Goal: Transaction & Acquisition: Purchase product/service

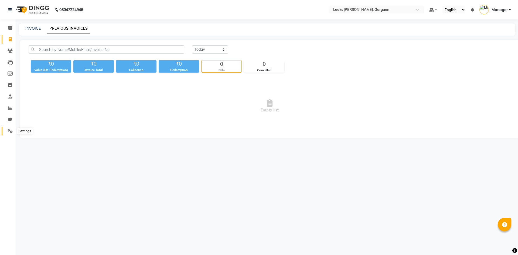
click at [7, 133] on span at bounding box center [9, 131] width 9 height 6
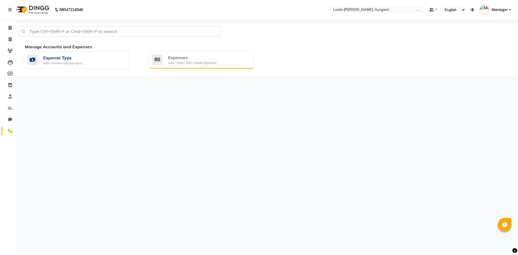
click at [201, 66] on div "Expenses Add / View / Edit / Delete expenses" at bounding box center [201, 59] width 105 height 17
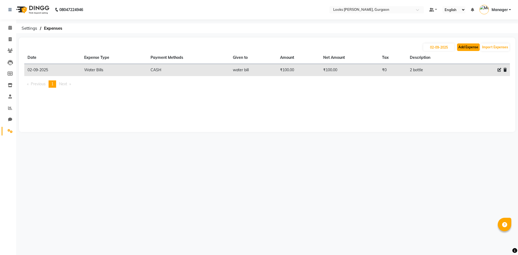
click at [470, 46] on button "Add Expense" at bounding box center [468, 47] width 23 height 8
select select "1"
select select "7576"
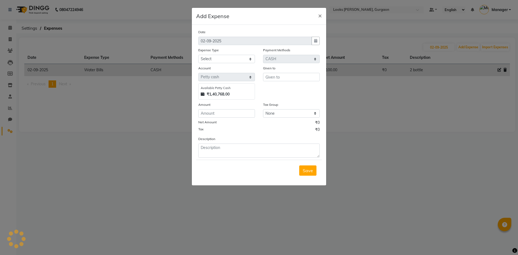
click at [448, 111] on ngb-modal-window "Add Expense × Date [DATE] Expense Type Select Bank Deposit Blinkit Cash Handove…" at bounding box center [259, 127] width 518 height 255
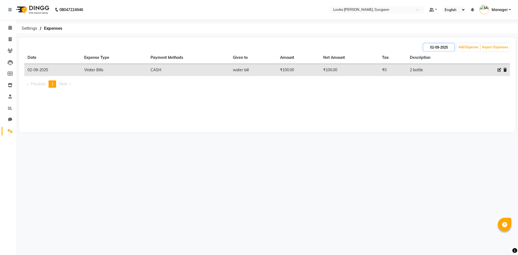
click at [440, 47] on input "02-09-2025" at bounding box center [438, 47] width 31 height 8
select select "9"
select select "2025"
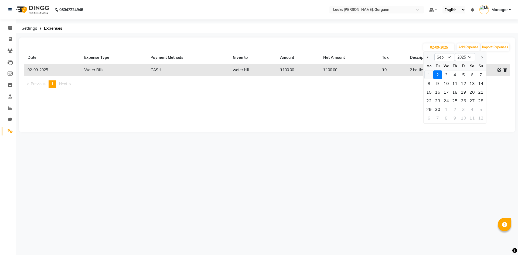
click at [428, 73] on div "1" at bounding box center [429, 74] width 9 height 9
type input "01-09-2025"
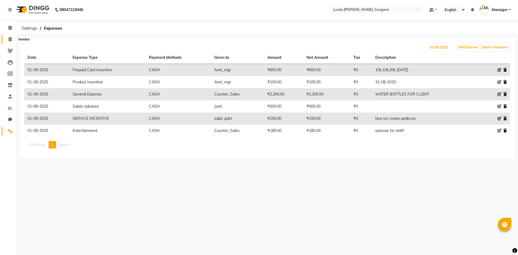
click at [9, 39] on icon at bounding box center [10, 39] width 3 height 4
select select "service"
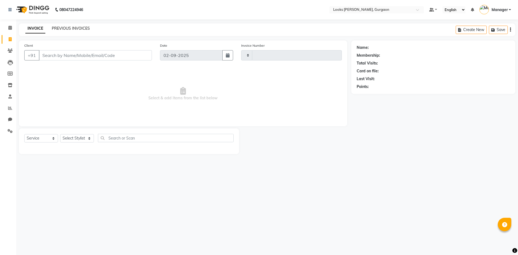
click at [77, 28] on link "PREVIOUS INVOICES" at bounding box center [71, 28] width 38 height 5
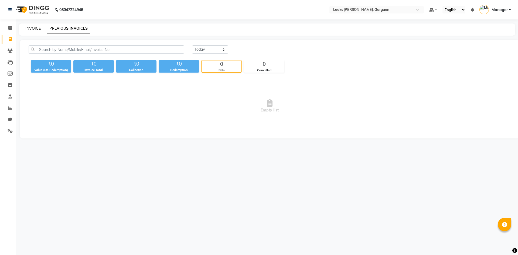
click at [37, 28] on link "INVOICE" at bounding box center [32, 28] width 15 height 5
select select "service"
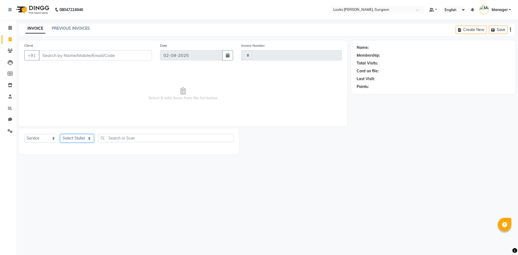
click at [89, 139] on select "Select Stylist" at bounding box center [77, 138] width 34 height 8
click at [90, 138] on select "Select Stylist" at bounding box center [77, 138] width 34 height 8
click at [90, 139] on select "Select Stylist" at bounding box center [77, 138] width 34 height 8
click at [53, 57] on input "Client" at bounding box center [95, 55] width 113 height 10
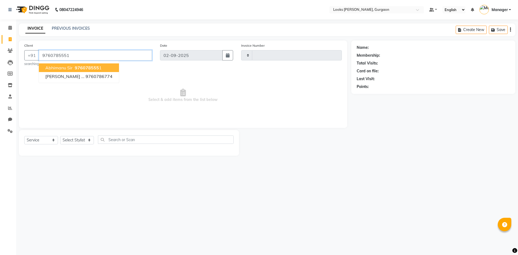
type input "9760785551"
select select "1: Object"
click at [70, 68] on span "abhimanu sir" at bounding box center [58, 67] width 27 height 5
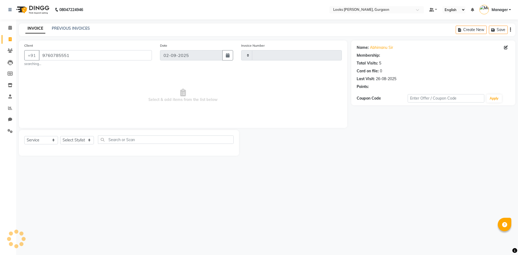
select select "1: Object"
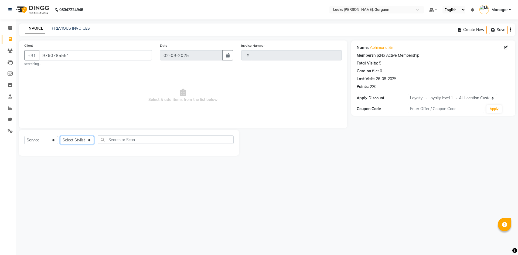
click at [88, 138] on select "Select Stylist" at bounding box center [77, 140] width 34 height 8
click at [60, 136] on select "Select Stylist" at bounding box center [77, 140] width 34 height 8
click at [88, 139] on select "Select Stylist" at bounding box center [77, 140] width 34 height 8
click at [89, 139] on select "Select Stylist" at bounding box center [77, 140] width 34 height 8
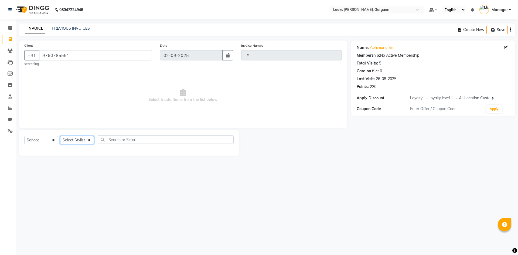
click at [89, 141] on select "Select Stylist" at bounding box center [77, 140] width 34 height 8
click at [93, 112] on span "Select & add items from the list below" at bounding box center [182, 96] width 317 height 54
click at [91, 140] on select "Select Stylist" at bounding box center [77, 140] width 34 height 8
click at [89, 140] on select "Select Stylist" at bounding box center [77, 140] width 34 height 8
click at [89, 139] on select "Select Stylist" at bounding box center [77, 140] width 34 height 8
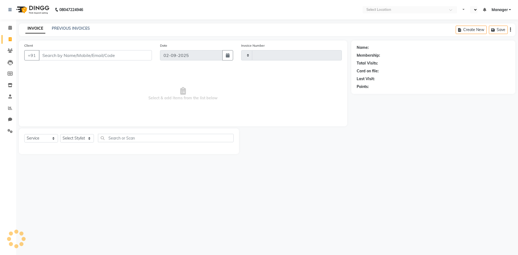
select select "service"
type input "1456"
select select "en"
select select "8452"
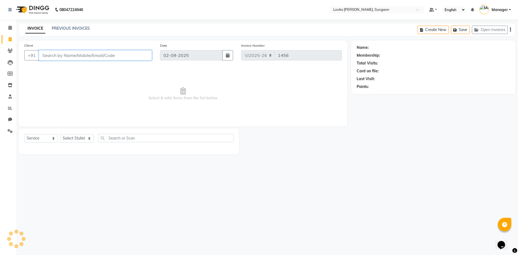
click at [64, 58] on input "Client" at bounding box center [95, 55] width 113 height 10
type input "9760785551"
select select "1: Object"
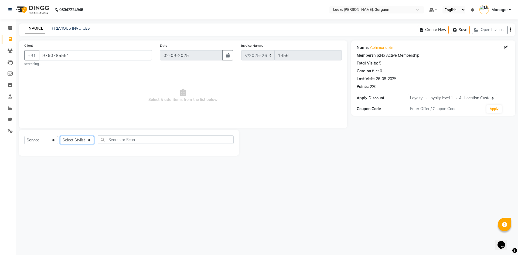
click at [87, 139] on select "Select Stylist aahil abhay Amir_mgr Anamika Counter_Sales Deepak_pdct dinesh go…" at bounding box center [77, 140] width 34 height 8
select select "84462"
click at [60, 136] on select "Select Stylist aahil abhay Amir_mgr Anamika Counter_Sales Deepak_pdct dinesh go…" at bounding box center [77, 140] width 34 height 8
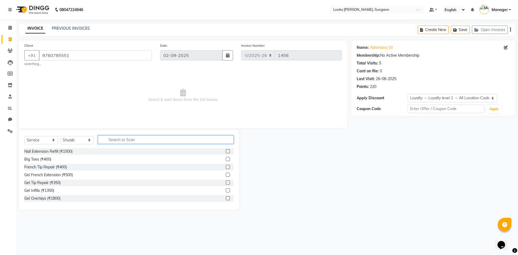
drag, startPoint x: 108, startPoint y: 140, endPoint x: 130, endPoint y: 151, distance: 25.1
click at [108, 140] on input "text" at bounding box center [166, 139] width 136 height 8
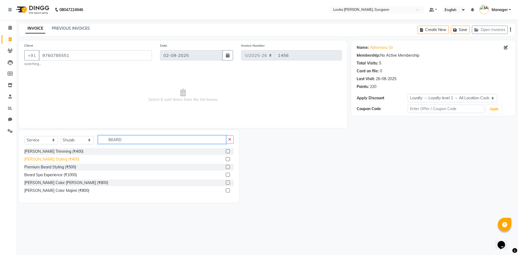
type input "BEARD"
click at [34, 159] on div "Beard Styling (₹400)" at bounding box center [51, 159] width 55 height 6
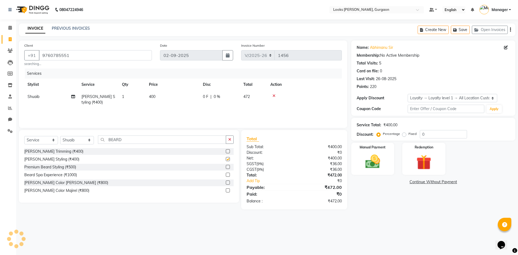
checkbox input "false"
click at [366, 168] on img at bounding box center [372, 162] width 25 height 18
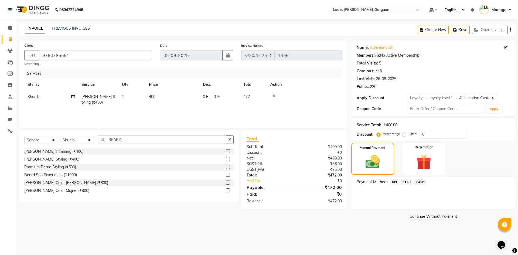
click at [395, 183] on span "UPI" at bounding box center [394, 182] width 8 height 6
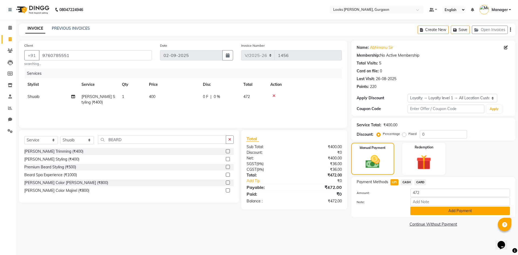
click at [431, 211] on button "Add Payment" at bounding box center [460, 211] width 100 height 8
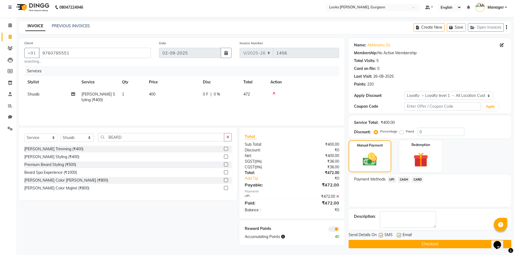
scroll to position [4, 0]
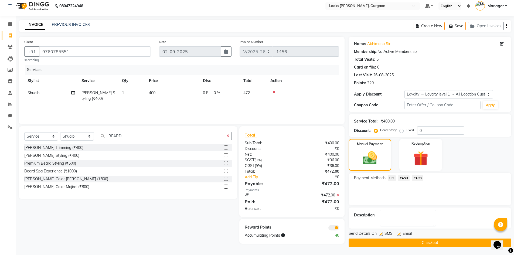
click at [330, 228] on span at bounding box center [333, 227] width 11 height 5
click at [339, 228] on input "checkbox" at bounding box center [339, 228] width 0 height 0
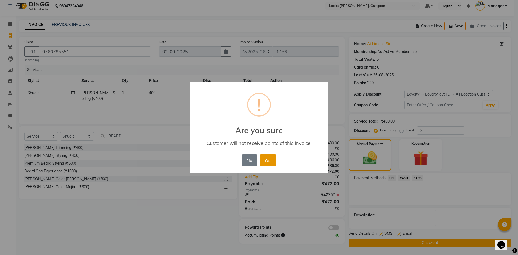
click at [271, 159] on button "Yes" at bounding box center [268, 160] width 16 height 12
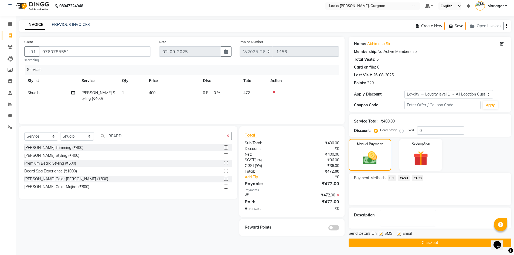
click at [407, 245] on button "Checkout" at bounding box center [430, 242] width 163 height 8
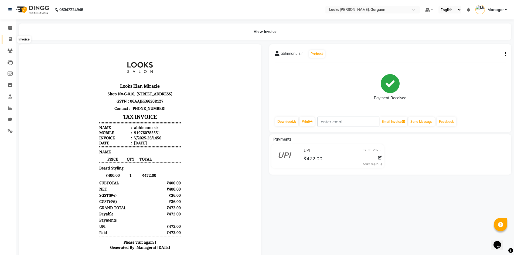
click at [10, 39] on icon at bounding box center [10, 39] width 3 height 4
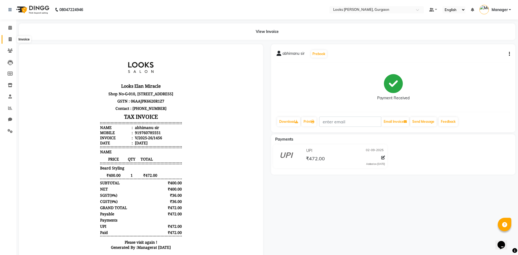
select select "8452"
select select "service"
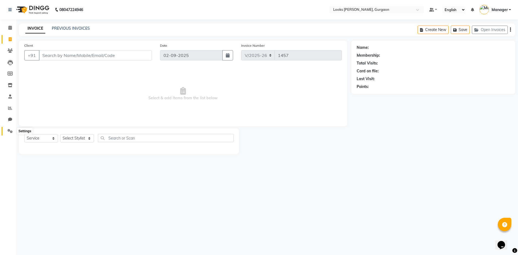
click at [11, 130] on icon at bounding box center [10, 131] width 5 height 4
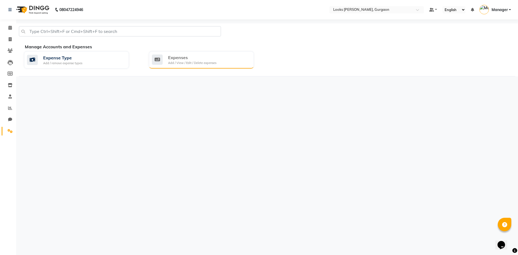
click at [178, 61] on div "Add / View / Edit / Delete expenses" at bounding box center [192, 63] width 48 height 5
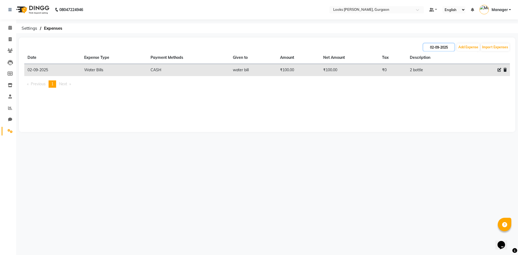
click at [434, 47] on input "02-09-2025" at bounding box center [438, 47] width 31 height 8
select select "9"
select select "2025"
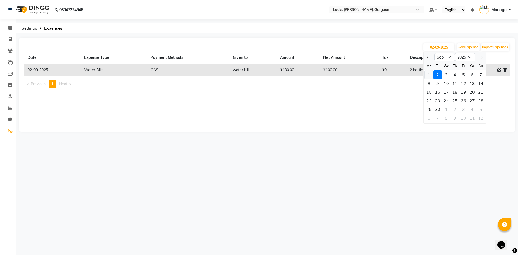
click at [429, 73] on div "1" at bounding box center [429, 74] width 9 height 9
type input "01-09-2025"
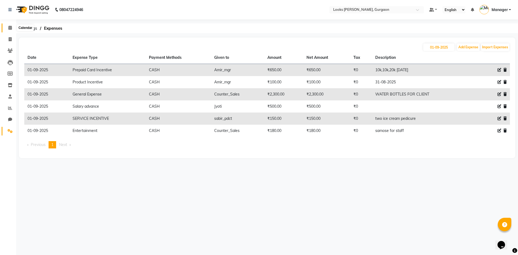
click at [9, 29] on icon at bounding box center [10, 28] width 4 height 4
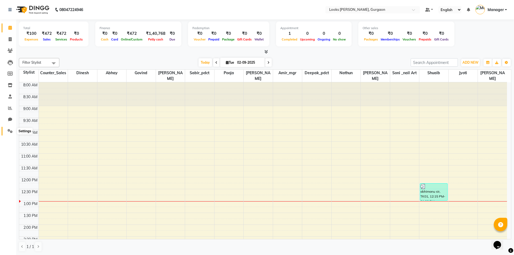
drag, startPoint x: 10, startPoint y: 130, endPoint x: 15, endPoint y: 130, distance: 5.1
click at [10, 131] on icon at bounding box center [10, 131] width 5 height 4
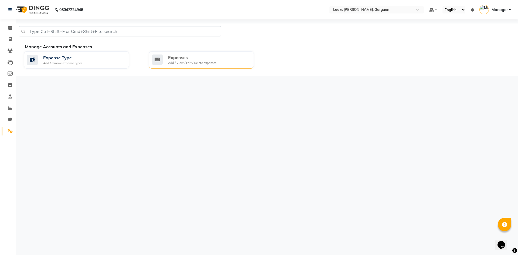
click at [222, 59] on div "Expenses Add / View / Edit / Delete expenses" at bounding box center [201, 59] width 98 height 11
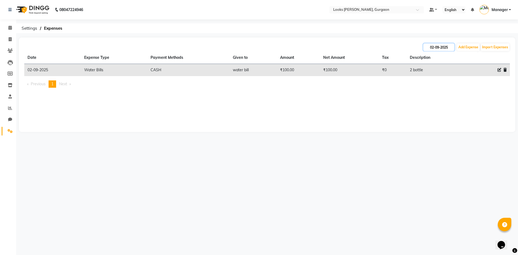
click at [441, 47] on input "02-09-2025" at bounding box center [438, 47] width 31 height 8
select select "9"
select select "2025"
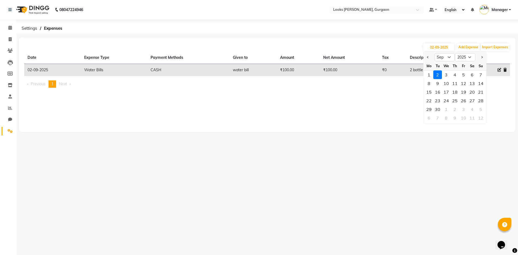
click at [429, 73] on div "1" at bounding box center [429, 74] width 9 height 9
type input "01-09-2025"
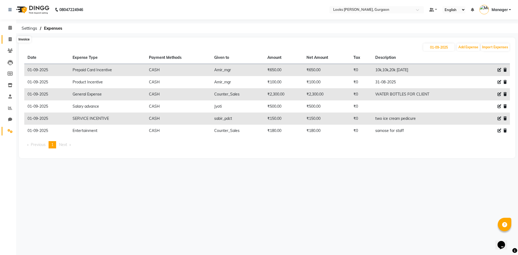
click at [10, 39] on icon at bounding box center [10, 39] width 3 height 4
select select "service"
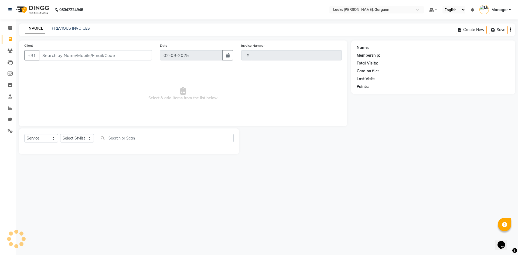
type input "1457"
select select "8452"
click at [69, 29] on link "PREVIOUS INVOICES" at bounding box center [71, 28] width 38 height 5
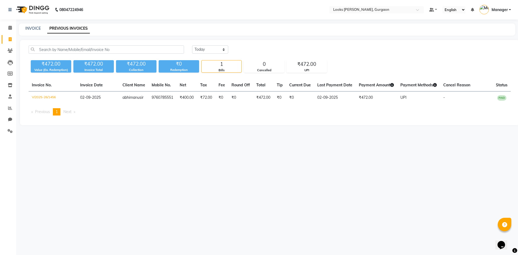
click at [34, 25] on div "INVOICE PREVIOUS INVOICES" at bounding box center [267, 29] width 496 height 12
click at [35, 26] on div "INVOICE" at bounding box center [32, 29] width 15 height 6
click at [27, 30] on link "INVOICE" at bounding box center [32, 28] width 15 height 5
select select "8452"
select select "service"
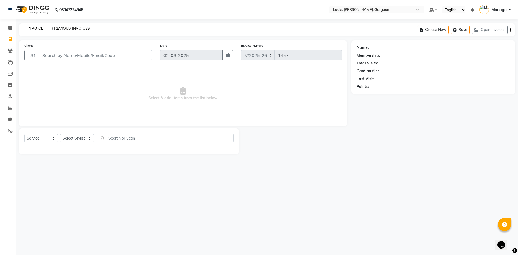
click at [66, 29] on link "PREVIOUS INVOICES" at bounding box center [71, 28] width 38 height 5
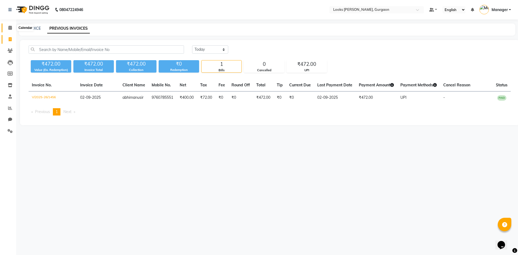
click at [12, 27] on icon at bounding box center [10, 28] width 4 height 4
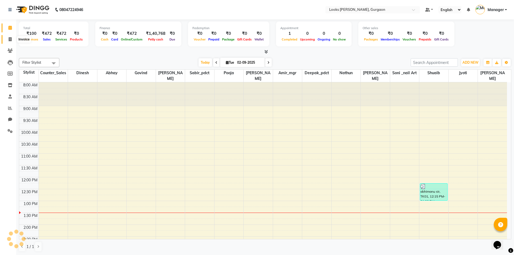
click at [10, 38] on icon at bounding box center [10, 39] width 3 height 4
select select "service"
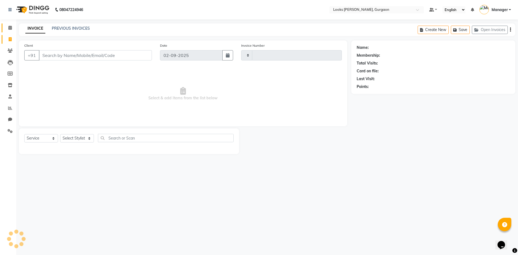
type input "1457"
select select "8452"
click at [12, 27] on icon at bounding box center [10, 28] width 4 height 4
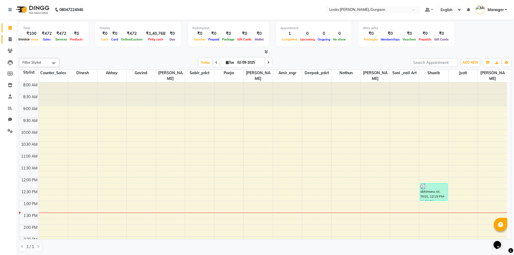
click at [10, 39] on icon at bounding box center [10, 39] width 3 height 4
select select "8452"
select select "service"
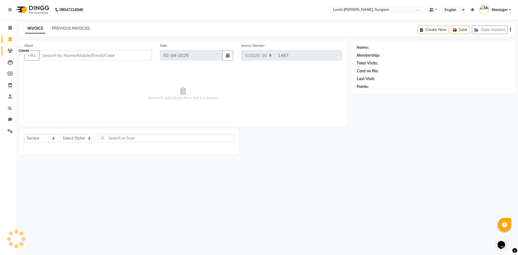
click at [12, 52] on icon at bounding box center [10, 51] width 5 height 4
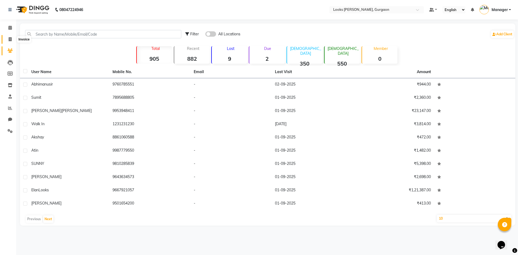
click at [9, 39] on icon at bounding box center [10, 39] width 3 height 4
select select "service"
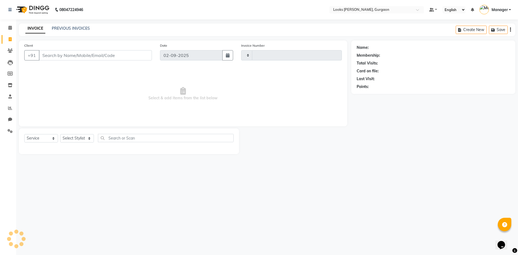
type input "1457"
select select "8452"
click at [67, 28] on link "PREVIOUS INVOICES" at bounding box center [71, 28] width 38 height 5
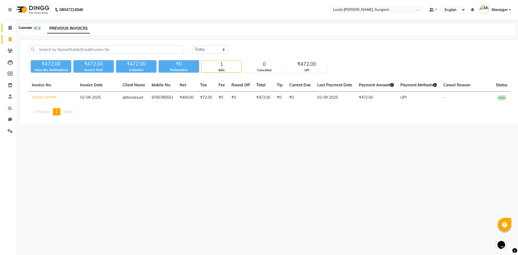
click at [10, 26] on icon at bounding box center [10, 28] width 4 height 4
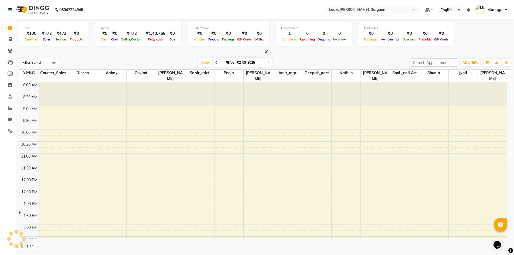
scroll to position [119, 0]
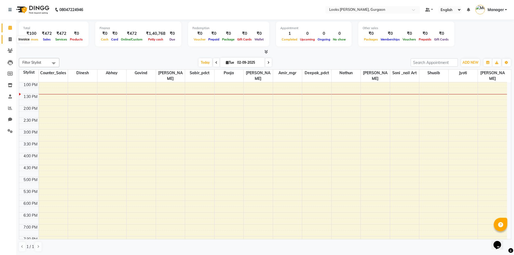
click at [10, 39] on icon at bounding box center [10, 39] width 3 height 4
select select "service"
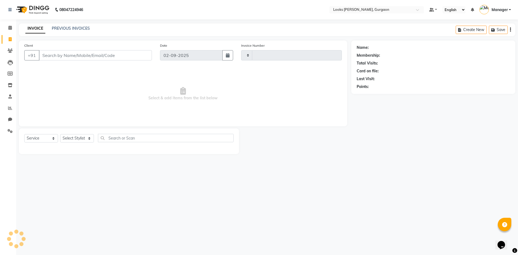
type input "1457"
select select "8452"
click at [90, 135] on select "Select Stylist" at bounding box center [77, 138] width 34 height 8
select select "84462"
click at [60, 134] on select "Select Stylist aahil abhay Amir_mgr Anamika Counter_Sales Deepak_pdct dinesh go…" at bounding box center [77, 138] width 34 height 8
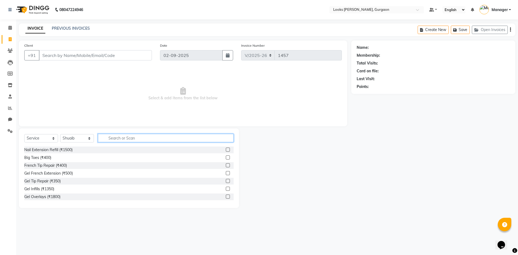
click at [109, 138] on input "text" at bounding box center [166, 138] width 136 height 8
type input "CUT"
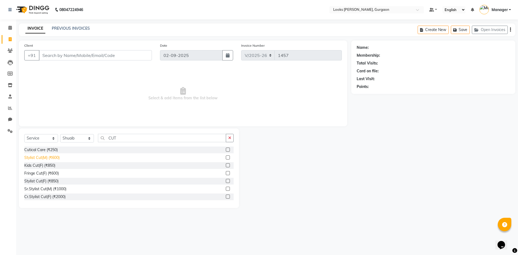
click at [39, 158] on div "Stylist Cut(M) (₹600)" at bounding box center [41, 158] width 35 height 6
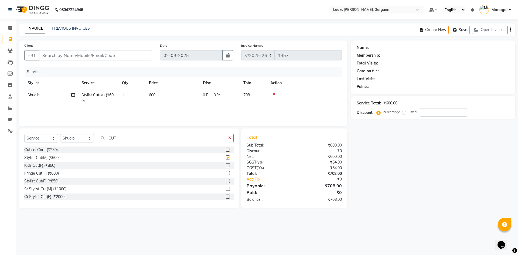
checkbox input "false"
drag, startPoint x: 125, startPoint y: 135, endPoint x: 101, endPoint y: 135, distance: 23.2
click at [103, 134] on input "CUT" at bounding box center [162, 138] width 128 height 8
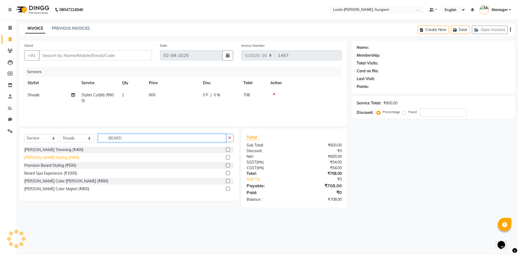
type input "BEARD"
click at [31, 158] on div "Beard Styling (₹400)" at bounding box center [51, 158] width 55 height 6
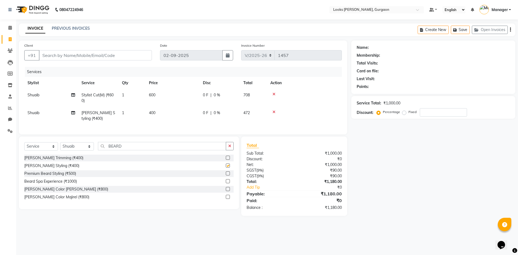
checkbox input "false"
click at [55, 54] on input "Client" at bounding box center [95, 55] width 113 height 10
drag, startPoint x: 72, startPoint y: 14, endPoint x: 69, endPoint y: 23, distance: 10.2
click at [72, 16] on b "08047224946" at bounding box center [71, 9] width 24 height 15
click at [72, 26] on link "PREVIOUS INVOICES" at bounding box center [71, 28] width 38 height 5
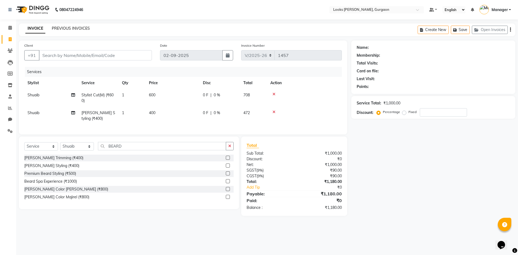
click at [71, 26] on link "PREVIOUS INVOICES" at bounding box center [71, 28] width 38 height 5
click at [424, 215] on div "Name: Membership: Total Visits: Card on file: Last Visit: Points: Service Total…" at bounding box center [435, 127] width 168 height 175
click at [60, 56] on input "Client" at bounding box center [95, 55] width 113 height 10
click at [75, 27] on link "PREVIOUS INVOICES" at bounding box center [71, 28] width 38 height 5
click at [111, 56] on input "Client" at bounding box center [95, 55] width 113 height 10
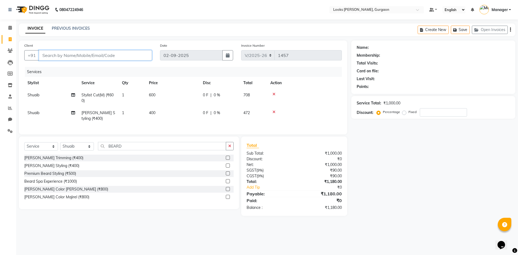
click at [66, 58] on input "Client" at bounding box center [95, 55] width 113 height 10
type input "9"
type input "0"
type input "9873837735"
click at [146, 57] on span "Add Client" at bounding box center [137, 55] width 21 height 5
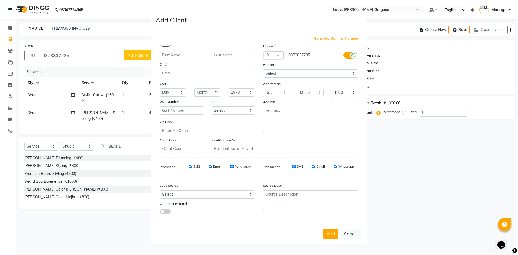
click at [182, 57] on input "text" at bounding box center [182, 55] width 44 height 8
type input "jasmeet"
click at [359, 73] on div "Select Male Female Other Prefer Not To Say" at bounding box center [310, 73] width 103 height 8
drag, startPoint x: 352, startPoint y: 71, endPoint x: 351, endPoint y: 77, distance: 5.8
click at [352, 72] on select "Select Male Female Other Prefer Not To Say" at bounding box center [310, 73] width 95 height 8
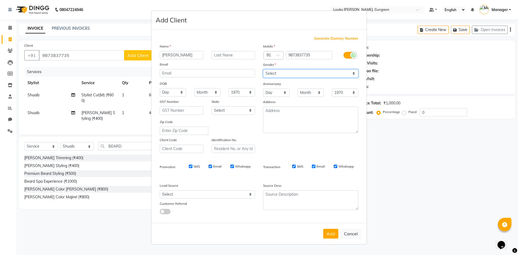
select select "male"
click at [263, 69] on select "Select Male Female Other Prefer Not To Say" at bounding box center [310, 73] width 95 height 8
click at [252, 110] on select "Select Andaman and Nicobar Islands Andhra Pradesh Arunachal Pradesh Assam Bihar…" at bounding box center [233, 110] width 44 height 8
select select "13"
click at [211, 106] on select "Select Andaman and Nicobar Islands Andhra Pradesh Arunachal Pradesh Assam Bihar…" at bounding box center [233, 110] width 44 height 8
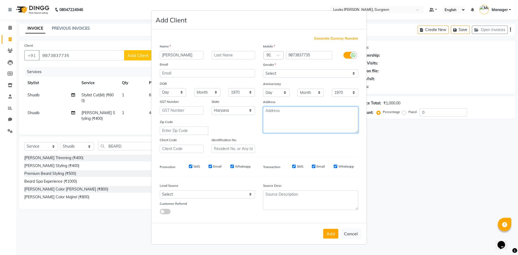
click at [286, 127] on textarea at bounding box center [310, 120] width 95 height 26
type textarea "looks elan 84"
click at [333, 238] on button "Add" at bounding box center [330, 234] width 15 height 10
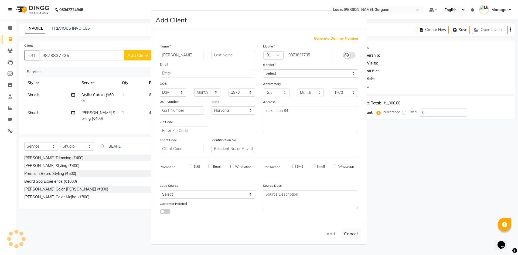
select select
select select "null"
select select
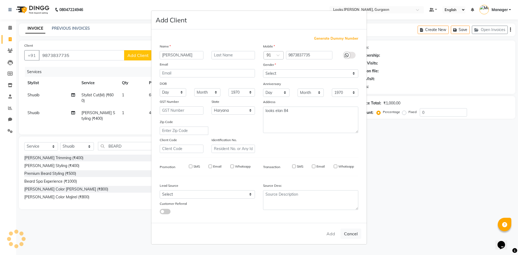
select select
checkbox input "false"
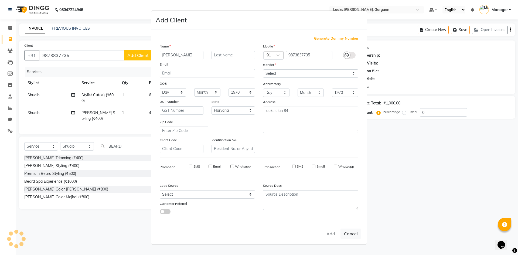
checkbox input "false"
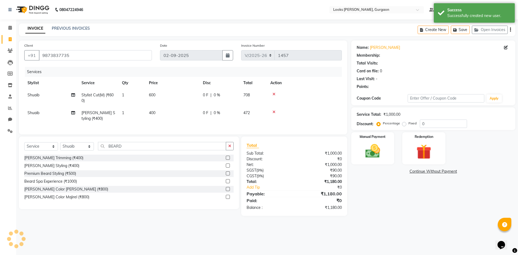
select select "1: Object"
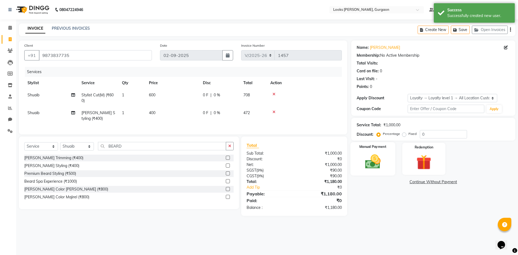
click at [378, 156] on img at bounding box center [372, 162] width 25 height 18
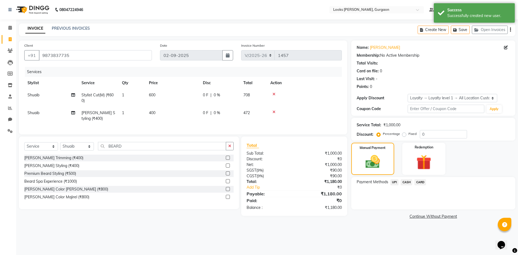
click at [393, 183] on span "UPI" at bounding box center [394, 182] width 8 height 6
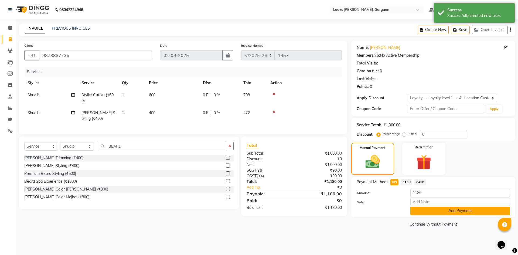
click at [426, 213] on button "Add Payment" at bounding box center [460, 211] width 100 height 8
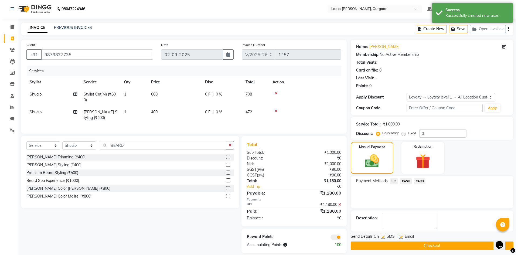
scroll to position [11, 0]
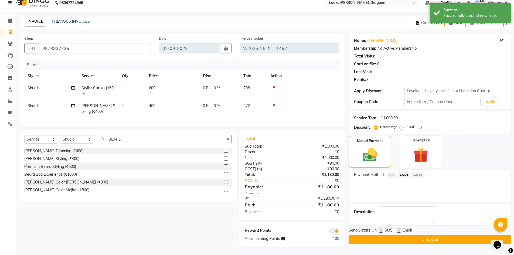
click at [331, 231] on span at bounding box center [333, 230] width 11 height 5
click at [339, 232] on input "checkbox" at bounding box center [339, 232] width 0 height 0
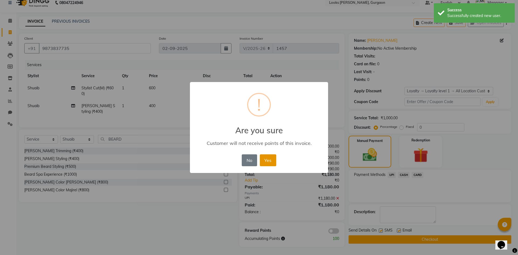
click at [267, 159] on button "Yes" at bounding box center [268, 160] width 16 height 12
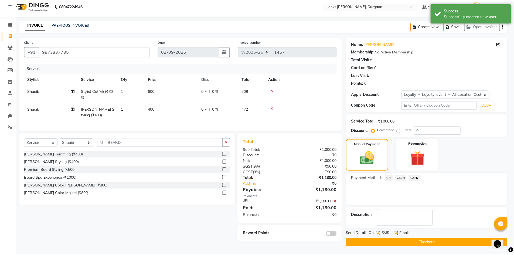
scroll to position [4, 0]
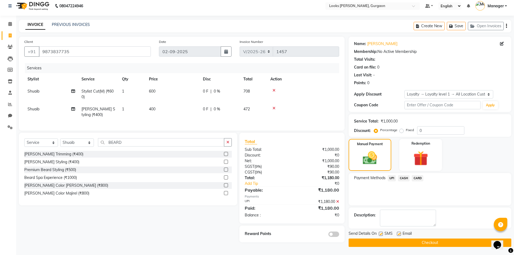
click at [415, 176] on span "CARD" at bounding box center [418, 178] width 12 height 6
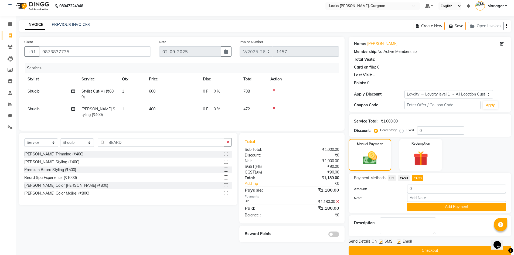
click at [337, 203] on icon at bounding box center [337, 202] width 3 height 4
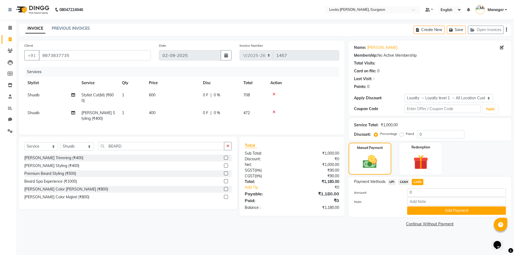
scroll to position [0, 0]
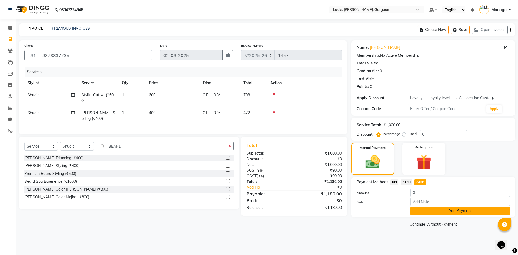
click at [431, 213] on button "Add Payment" at bounding box center [460, 211] width 100 height 8
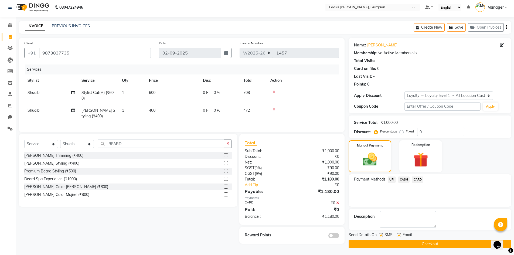
scroll to position [4, 0]
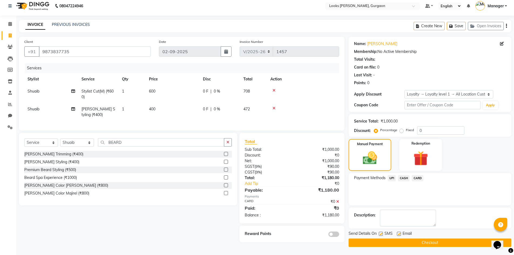
click at [419, 245] on button "Checkout" at bounding box center [430, 242] width 163 height 8
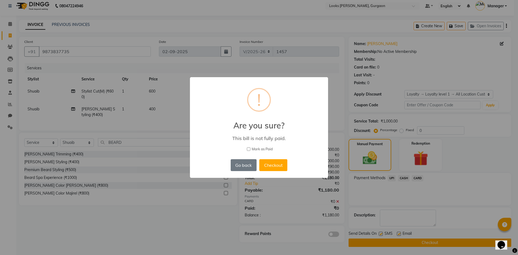
drag, startPoint x: 243, startPoint y: 162, endPoint x: 242, endPoint y: 165, distance: 3.2
click at [243, 163] on button "Go back" at bounding box center [244, 165] width 26 height 12
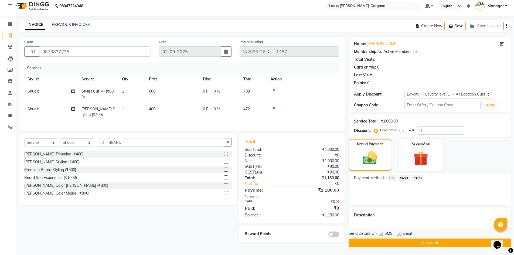
click at [385, 245] on button "Checkout" at bounding box center [430, 242] width 163 height 8
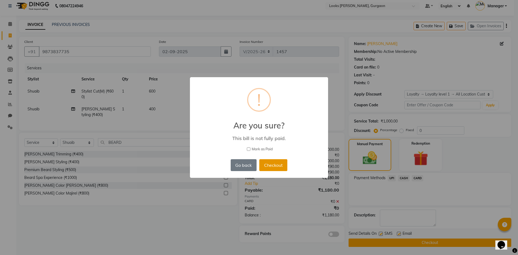
click at [278, 166] on button "Checkout" at bounding box center [273, 165] width 28 height 12
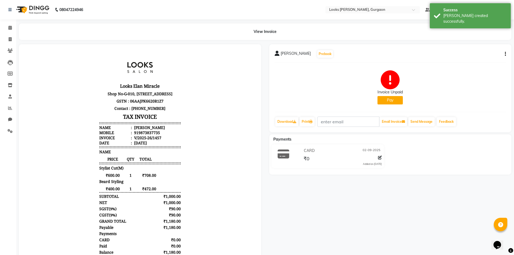
click at [391, 100] on button "Pay" at bounding box center [389, 100] width 25 height 8
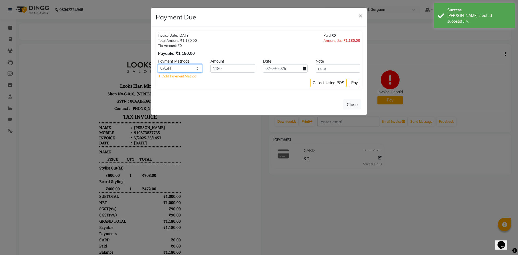
click at [197, 70] on select "UPI CASH CARD" at bounding box center [180, 68] width 45 height 8
select select "2"
click at [158, 64] on select "UPI CASH CARD" at bounding box center [180, 68] width 45 height 8
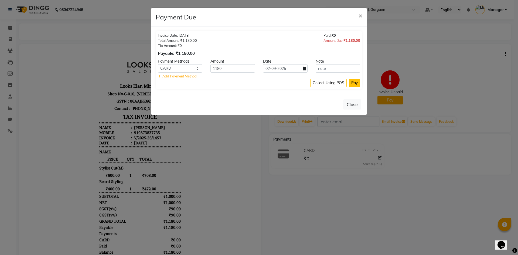
click at [354, 85] on button "Pay" at bounding box center [354, 83] width 11 height 8
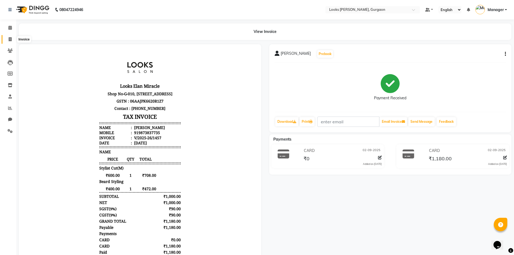
click at [8, 39] on span at bounding box center [9, 39] width 9 height 6
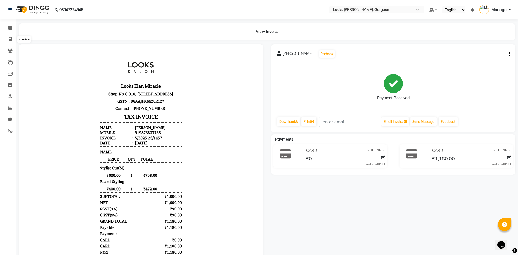
select select "8452"
select select "service"
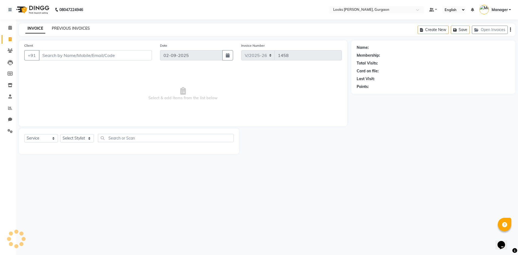
click at [64, 29] on link "PREVIOUS INVOICES" at bounding box center [71, 28] width 38 height 5
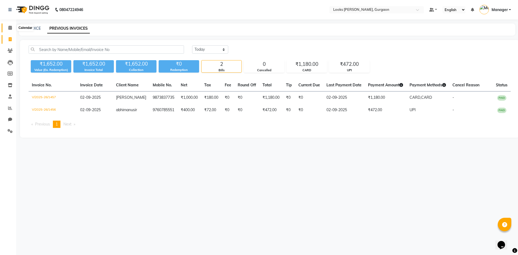
click at [11, 25] on span at bounding box center [9, 28] width 9 height 6
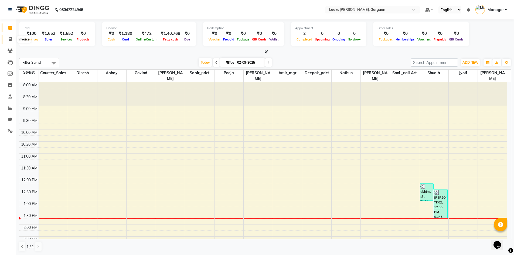
click at [10, 39] on icon at bounding box center [10, 39] width 3 height 4
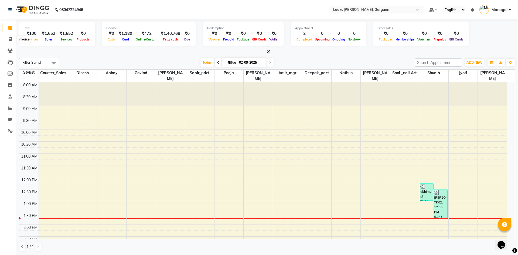
select select "service"
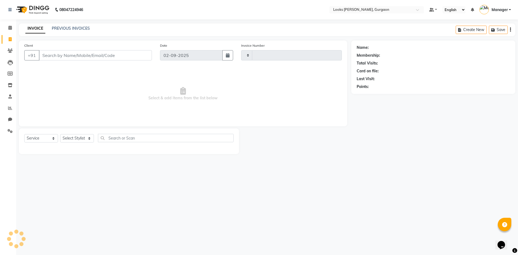
type input "1458"
select select "8452"
click at [83, 29] on link "PREVIOUS INVOICES" at bounding box center [71, 28] width 38 height 5
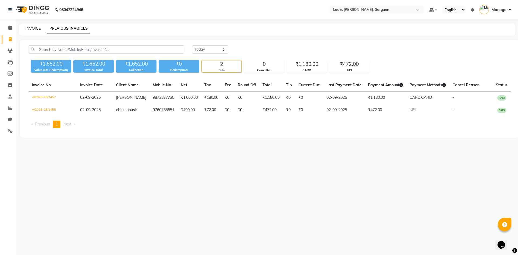
click at [35, 27] on link "INVOICE" at bounding box center [32, 28] width 15 height 5
select select "8452"
select select "service"
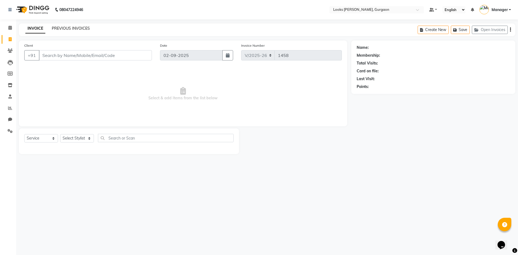
click at [73, 28] on link "PREVIOUS INVOICES" at bounding box center [71, 28] width 38 height 5
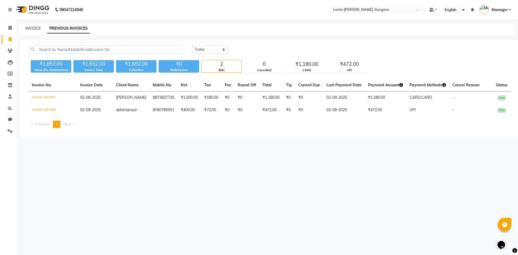
click at [36, 25] on div "INVOICE PREVIOUS INVOICES" at bounding box center [267, 29] width 496 height 12
click at [33, 29] on link "INVOICE" at bounding box center [32, 28] width 15 height 5
select select "8452"
select select "service"
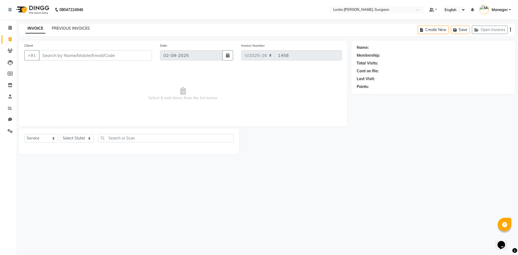
click at [62, 28] on link "PREVIOUS INVOICES" at bounding box center [71, 28] width 38 height 5
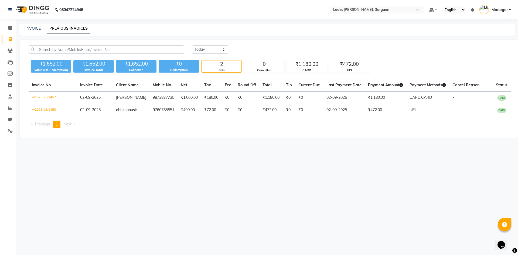
click at [29, 24] on div "INVOICE PREVIOUS INVOICES" at bounding box center [267, 29] width 496 height 12
click at [32, 27] on link "INVOICE" at bounding box center [32, 28] width 15 height 5
select select "service"
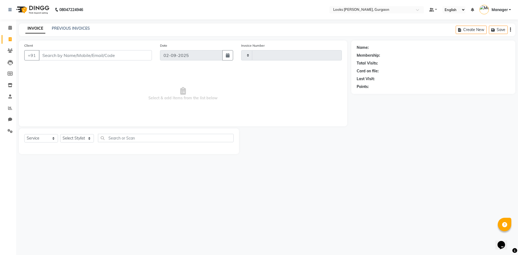
type input "1458"
select select "8452"
click at [55, 138] on select "Select Service Product Membership Package Voucher Prepaid Gift Card" at bounding box center [41, 138] width 34 height 8
select select "P"
click at [24, 134] on select "Select Service Product Membership Package Voucher Prepaid Gift Card" at bounding box center [41, 138] width 34 height 8
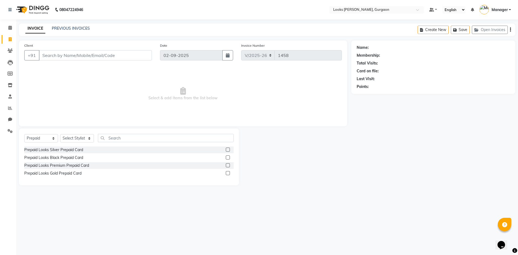
click at [68, 111] on span "Select & add items from the list below" at bounding box center [182, 94] width 317 height 54
click at [74, 26] on link "PREVIOUS INVOICES" at bounding box center [71, 28] width 38 height 5
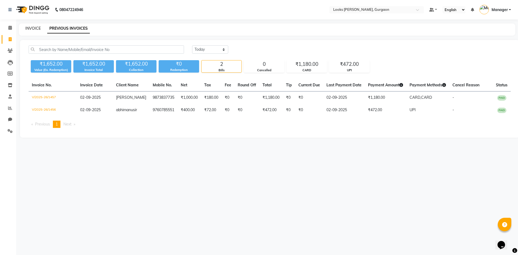
click at [30, 26] on link "INVOICE" at bounding box center [32, 28] width 15 height 5
select select "service"
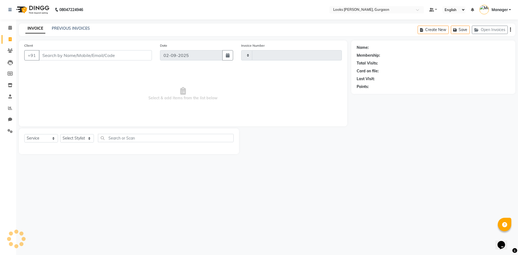
type input "1458"
select select "8452"
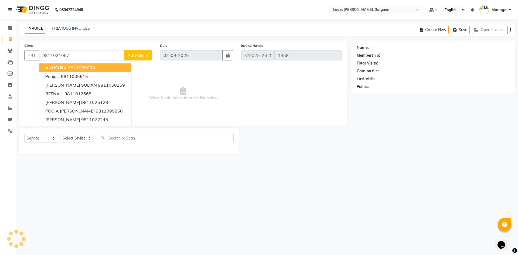
type input "9811021057"
select select "1: Object"
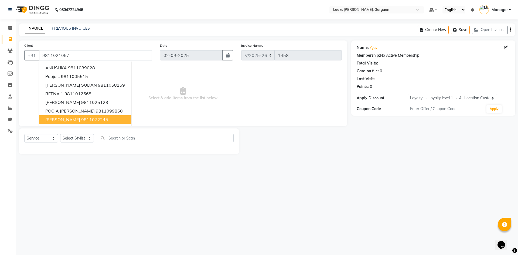
click at [133, 101] on span "Select & add items from the list below" at bounding box center [182, 94] width 317 height 54
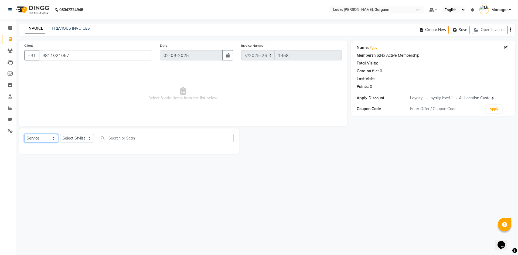
click at [54, 137] on select "Select Service Product Membership Package Voucher Prepaid Gift Card" at bounding box center [41, 138] width 34 height 8
select select "P"
click at [24, 134] on select "Select Service Product Membership Package Voucher Prepaid Gift Card" at bounding box center [41, 138] width 34 height 8
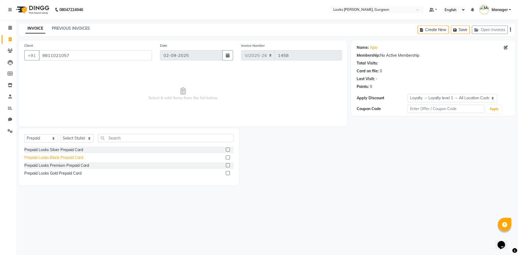
click at [77, 158] on div "Prepaid Looks Black Prepaid Card" at bounding box center [53, 158] width 59 height 6
checkbox input "false"
drag, startPoint x: 225, startPoint y: 159, endPoint x: 233, endPoint y: 158, distance: 8.2
click at [227, 159] on div "Prepaid Looks Black Prepaid Card" at bounding box center [128, 157] width 209 height 7
click at [89, 138] on select "Select Stylist aahil abhay Amir_mgr Anamika Counter_Sales Deepak_pdct dinesh go…" at bounding box center [77, 138] width 34 height 8
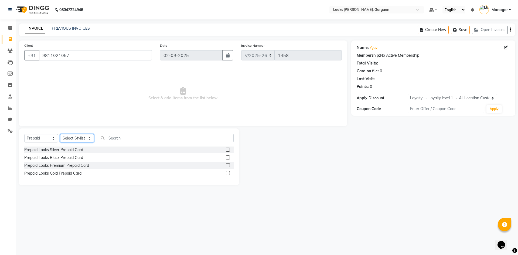
select select "84462"
click at [60, 134] on select "Select Stylist aahil abhay Amir_mgr Anamika Counter_Sales Deepak_pdct dinesh go…" at bounding box center [77, 138] width 34 height 8
click at [230, 157] on label at bounding box center [228, 157] width 4 height 4
click at [229, 157] on input "checkbox" at bounding box center [228, 158] width 4 height 4
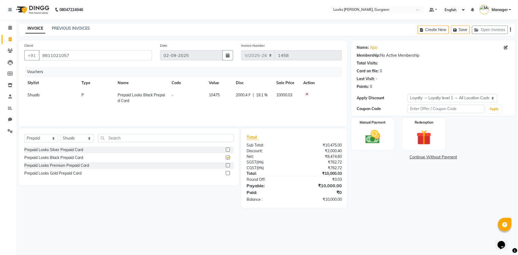
checkbox input "false"
click at [59, 165] on div "Prepaid Looks Premium Prepaid Card" at bounding box center [56, 166] width 65 height 6
checkbox input "false"
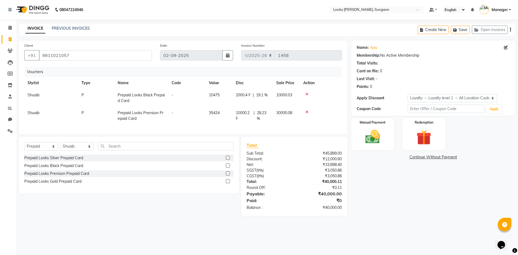
drag, startPoint x: 227, startPoint y: 162, endPoint x: 230, endPoint y: 162, distance: 2.8
click at [227, 160] on label at bounding box center [228, 158] width 4 height 4
click at [227, 160] on input "checkbox" at bounding box center [228, 158] width 4 height 4
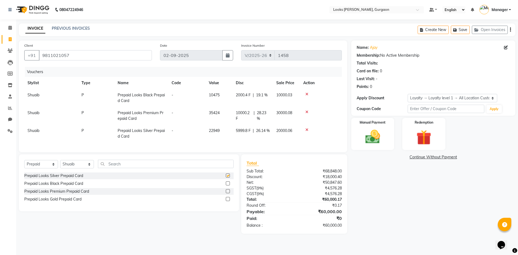
checkbox input "false"
click at [71, 54] on input "9811021057" at bounding box center [95, 55] width 113 height 10
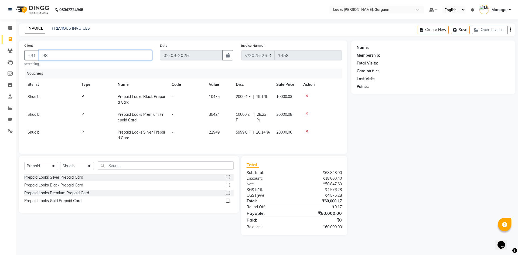
type input "9"
click at [66, 27] on link "PREVIOUS INVOICES" at bounding box center [71, 28] width 38 height 5
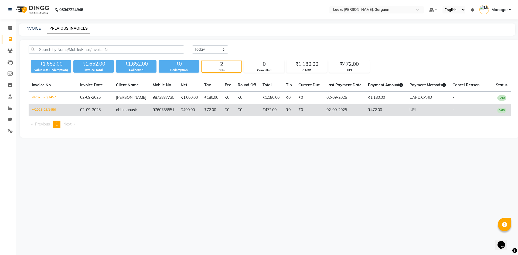
click at [113, 111] on td "02-09-2025" at bounding box center [95, 110] width 36 height 12
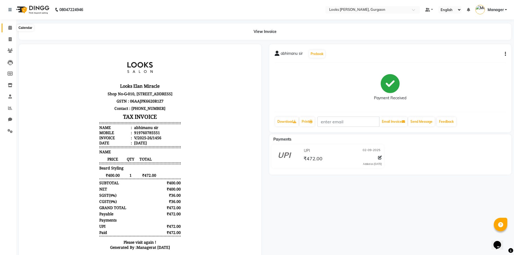
click at [13, 29] on span at bounding box center [9, 28] width 9 height 6
